Goal: Information Seeking & Learning: Check status

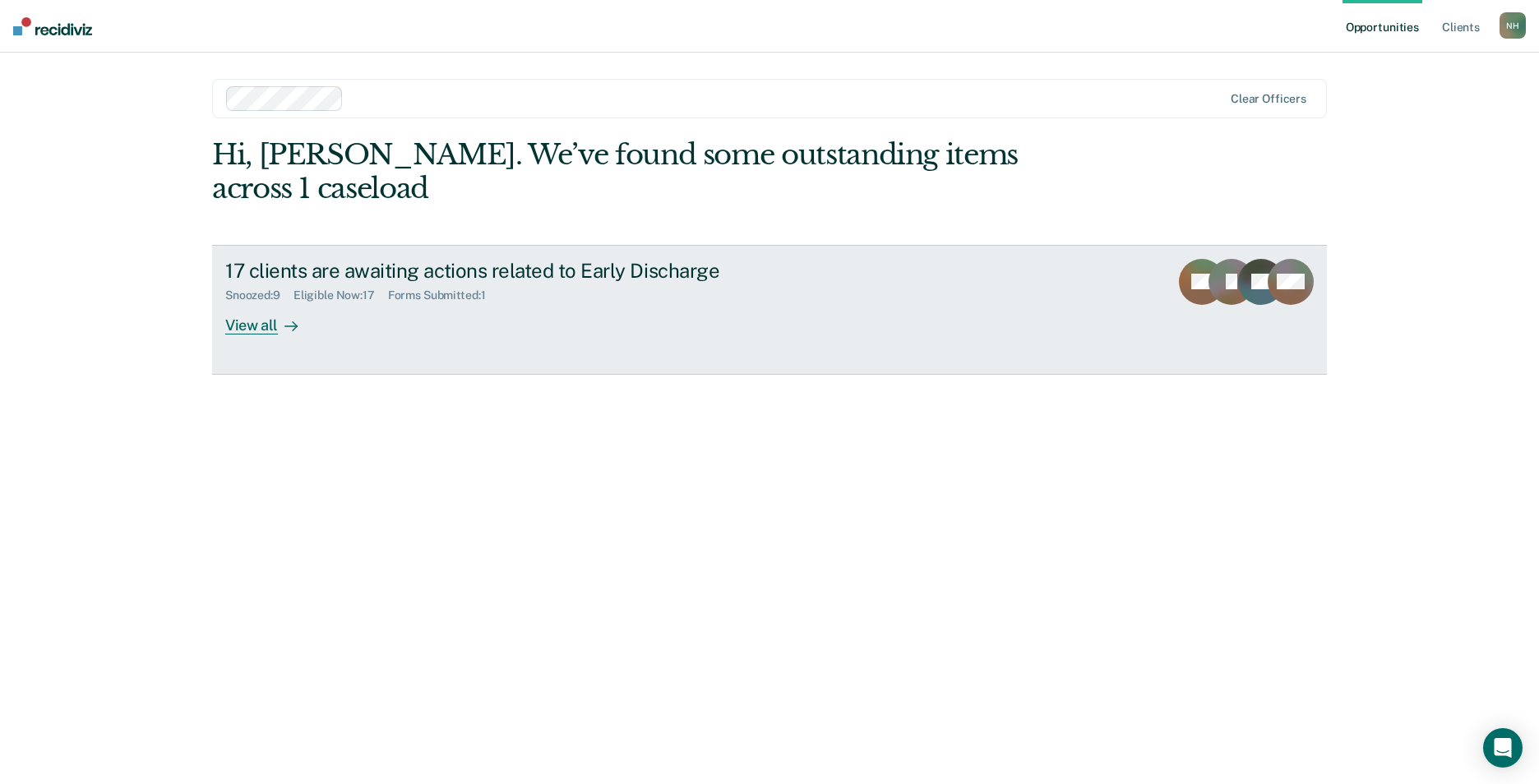
click at [427, 289] on div "Forms Submitted : 1" at bounding box center [444, 296] width 111 height 14
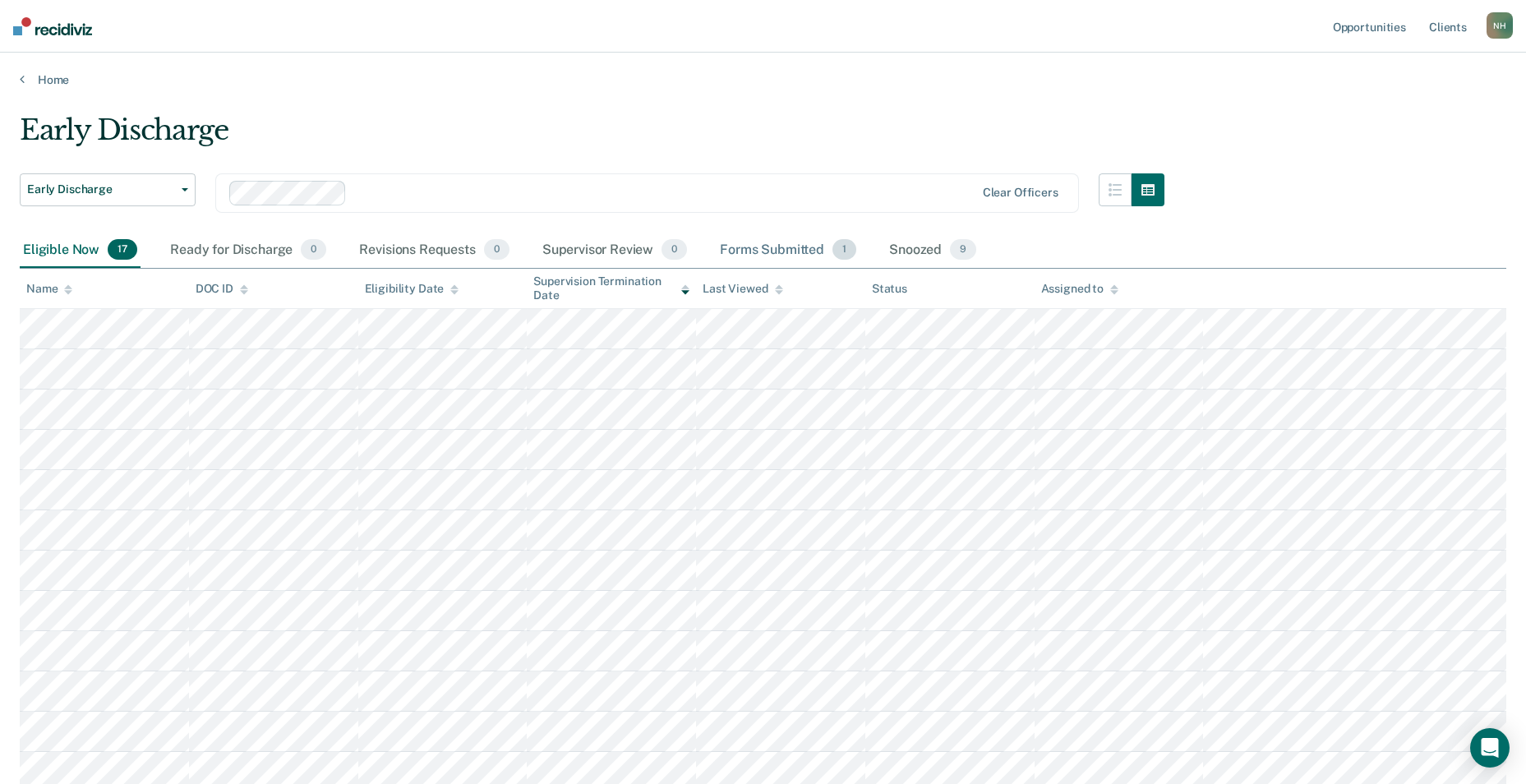
click at [789, 248] on div "Forms Submitted 1" at bounding box center [788, 250] width 143 height 36
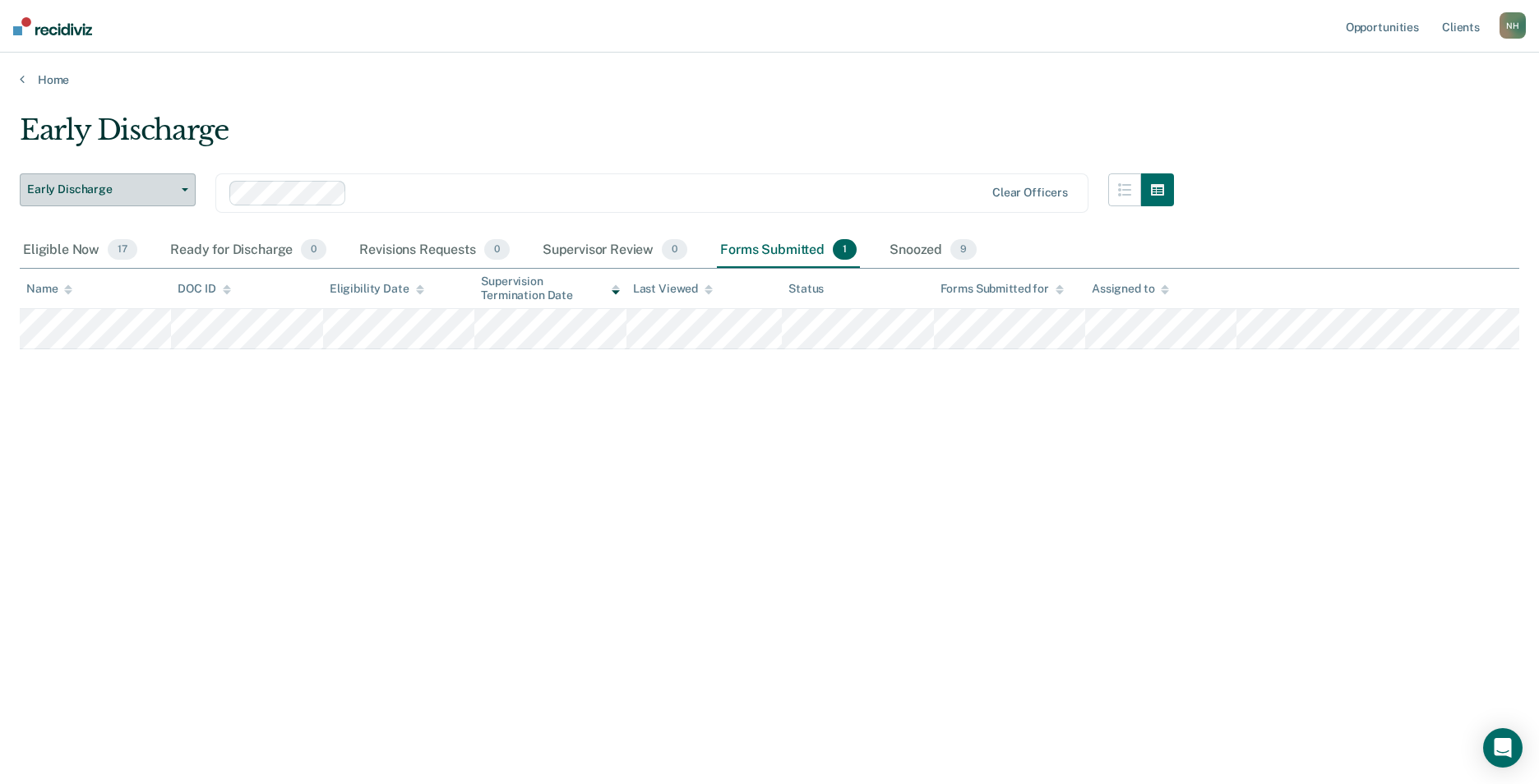
click at [180, 187] on button "Early Discharge" at bounding box center [107, 189] width 176 height 33
click at [126, 221] on div "Early Discharge" at bounding box center [99, 223] width 132 height 26
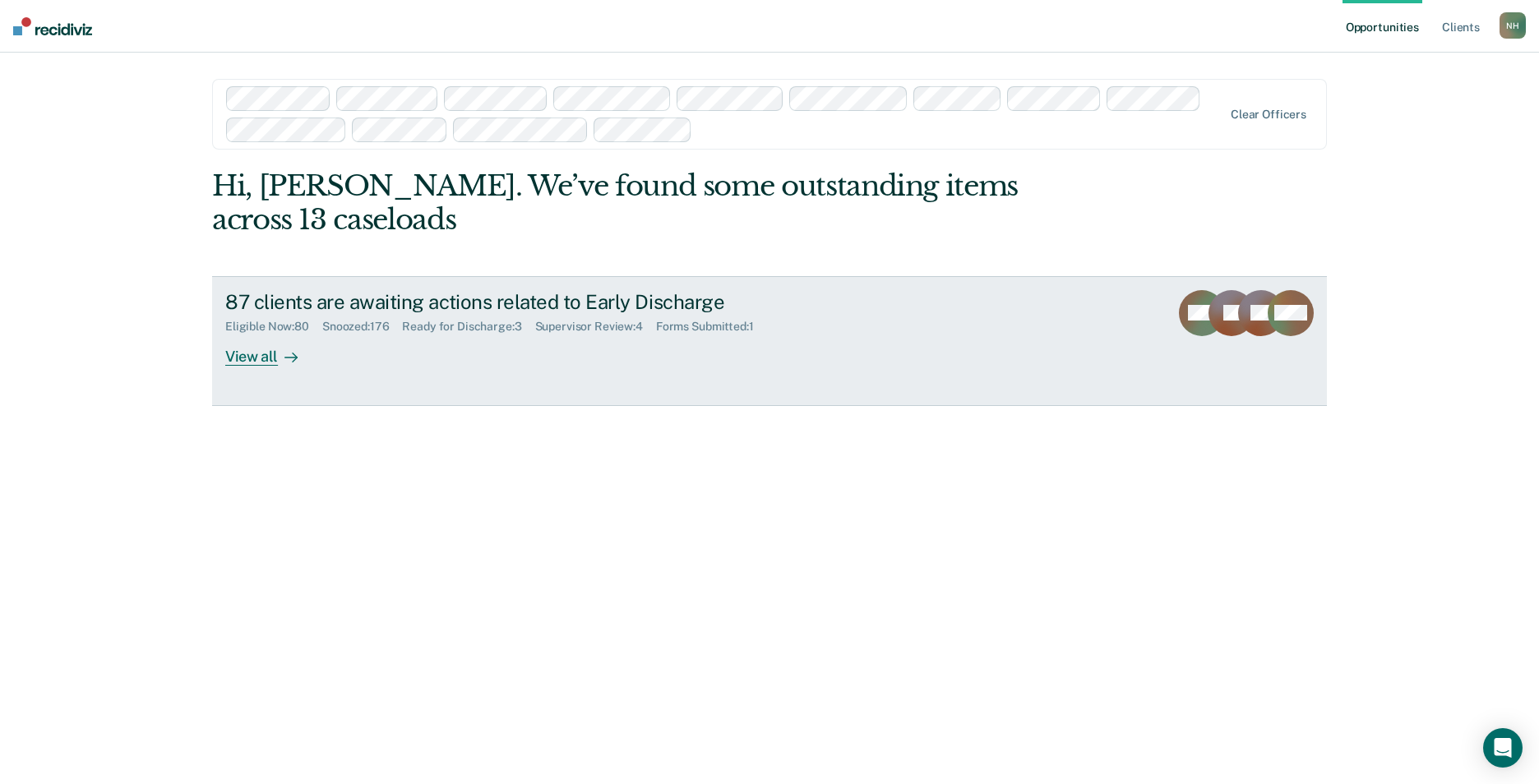
click at [457, 322] on div "Ready for Discharge : 3" at bounding box center [468, 326] width 132 height 14
